Goal: Information Seeking & Learning: Learn about a topic

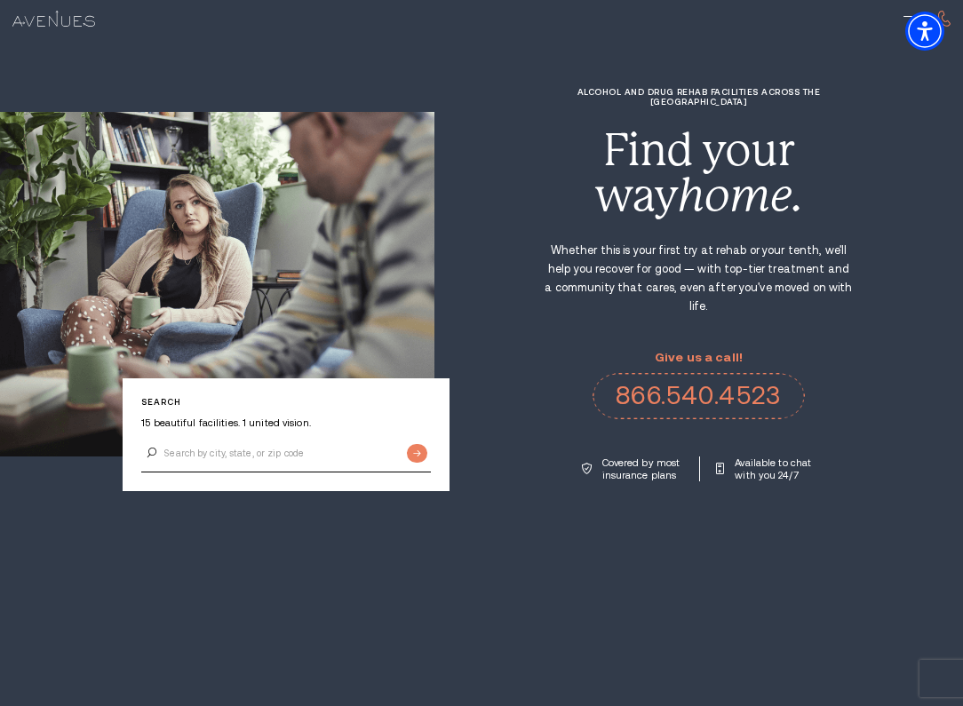
click at [63, 21] on img at bounding box center [53, 19] width 83 height 16
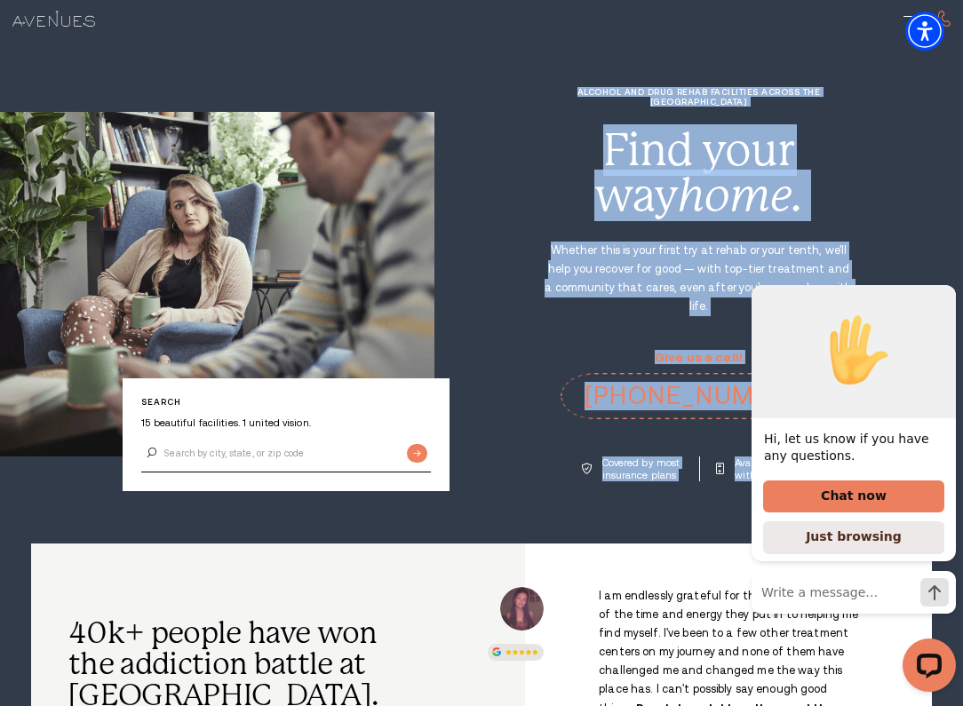
drag, startPoint x: 458, startPoint y: 521, endPoint x: 470, endPoint y: 78, distance: 443.3
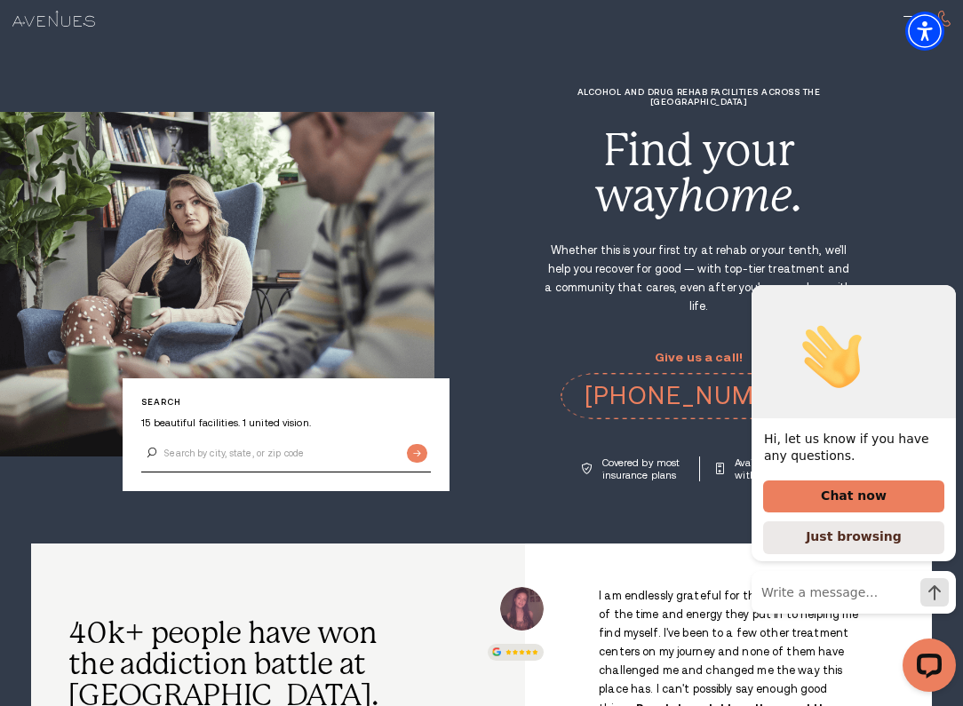
click at [337, 67] on section "Search 15 beautiful facilities. 1 united vision. Alcohol and Drug Rehab Facilit…" at bounding box center [481, 272] width 963 height 544
click at [51, 22] on img at bounding box center [53, 19] width 83 height 16
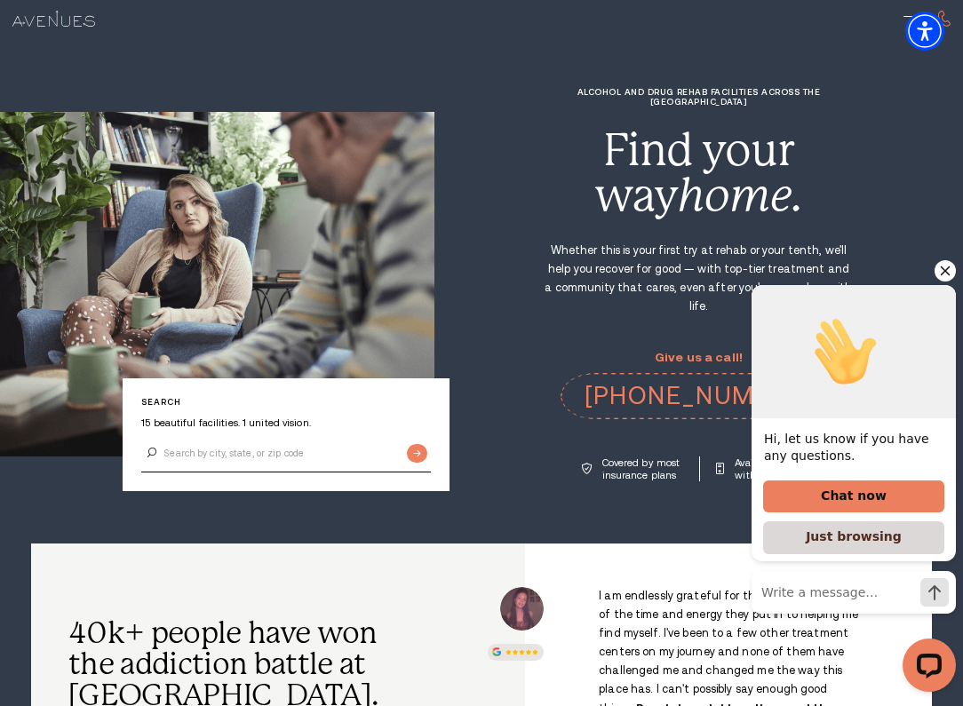
click at [844, 545] on button "Just browsing" at bounding box center [853, 538] width 181 height 33
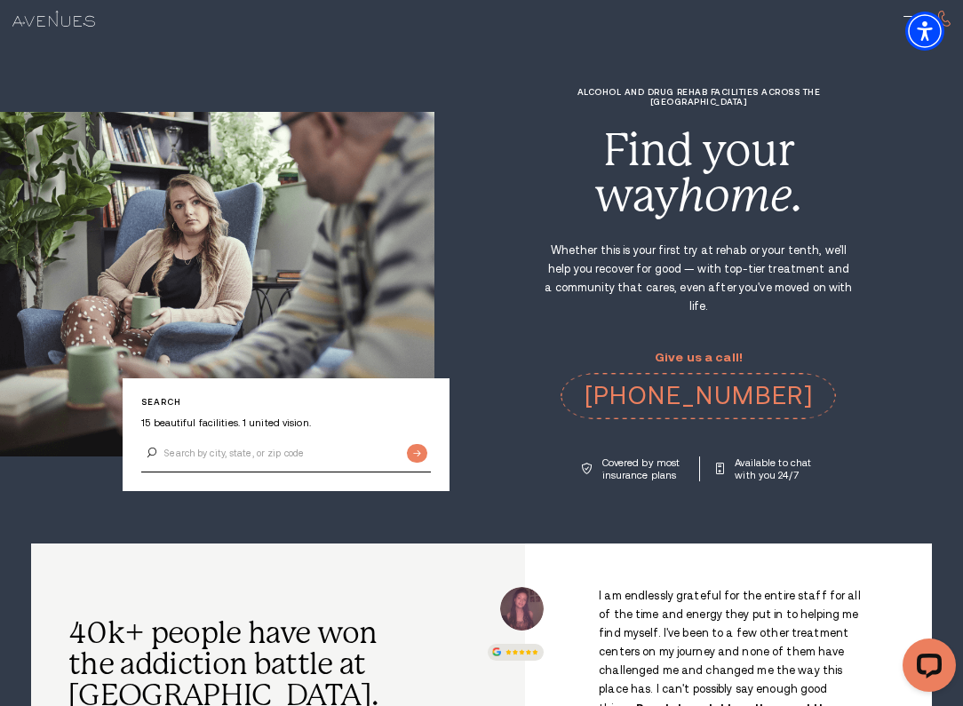
click at [846, 544] on div "I am endlessly grateful for the entire staff for all of the time and energy the…" at bounding box center [728, 691] width 407 height 294
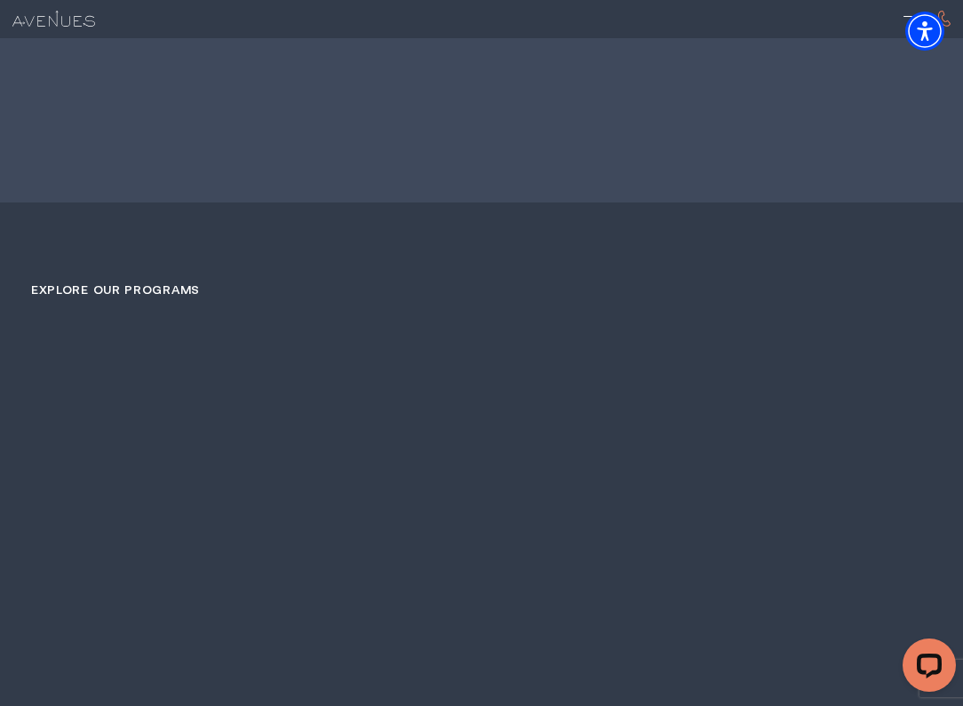
scroll to position [3104, 0]
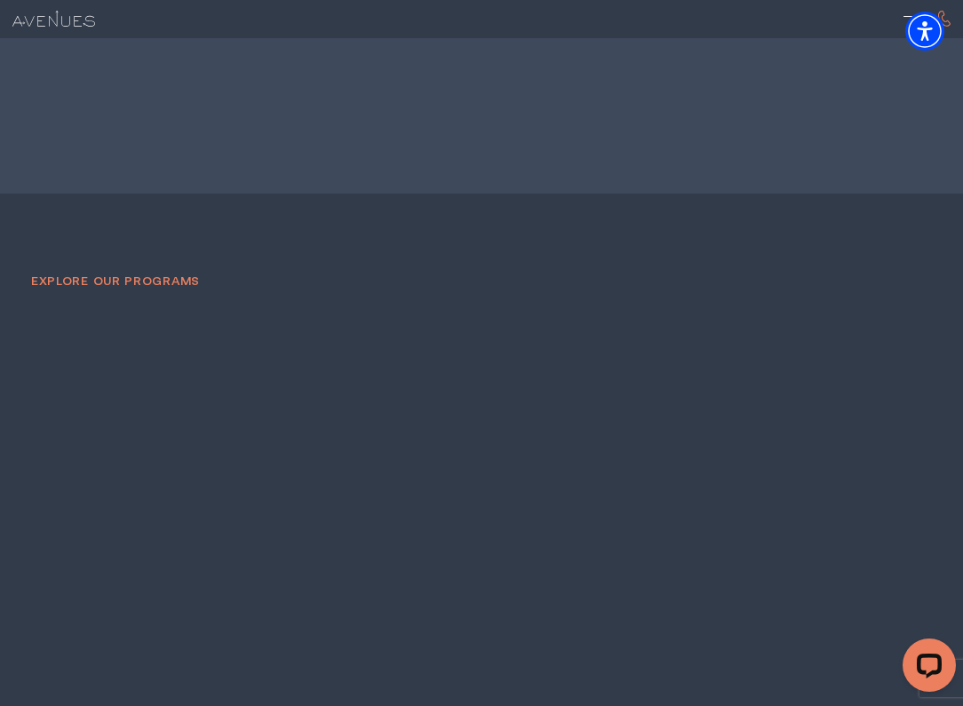
click at [171, 274] on link "EXPLORE OUR PROGRAMS" at bounding box center [115, 281] width 169 height 14
